Goal: Task Accomplishment & Management: Use online tool/utility

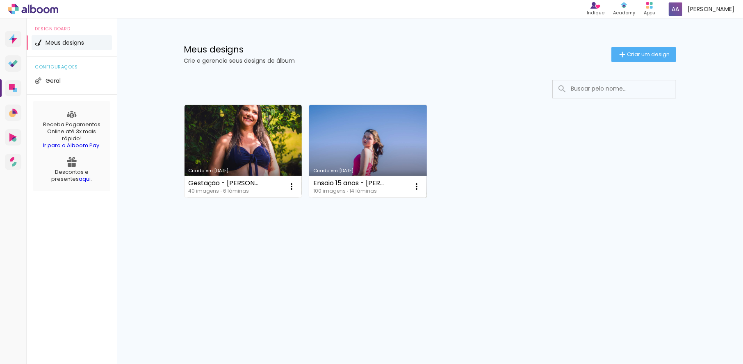
click at [377, 125] on link "Criado em [DATE]" at bounding box center [368, 151] width 118 height 93
